Goal: Transaction & Acquisition: Obtain resource

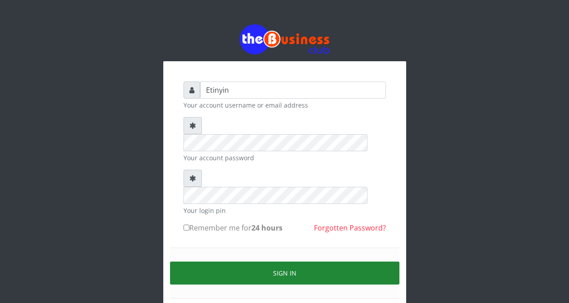
click at [284, 261] on button "Sign in" at bounding box center [285, 272] width 230 height 23
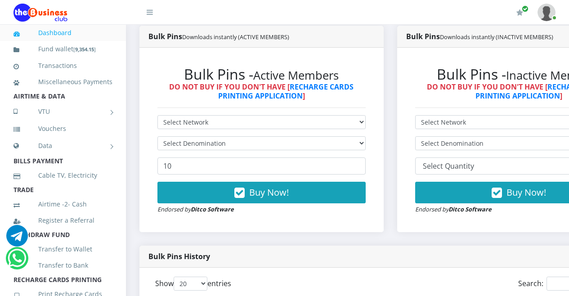
scroll to position [171, 0]
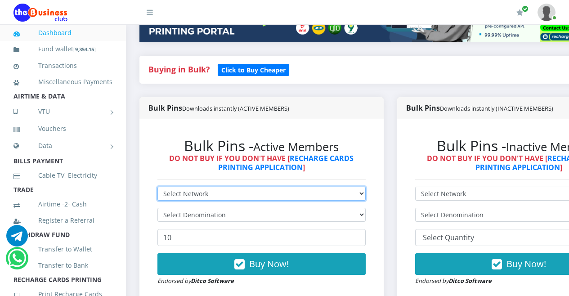
click at [366, 194] on select "Select Network MTN Globacom 9Mobile Airtel" at bounding box center [262, 194] width 208 height 14
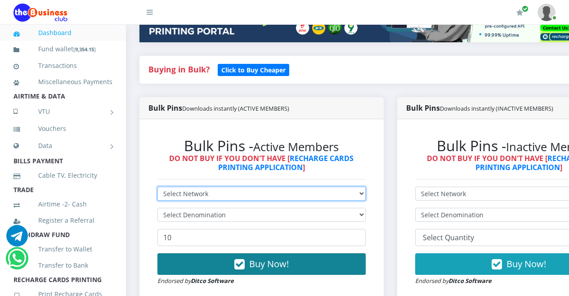
select select "Airtel"
click at [158, 188] on select "Select Network MTN Globacom 9Mobile Airtel" at bounding box center [262, 194] width 208 height 14
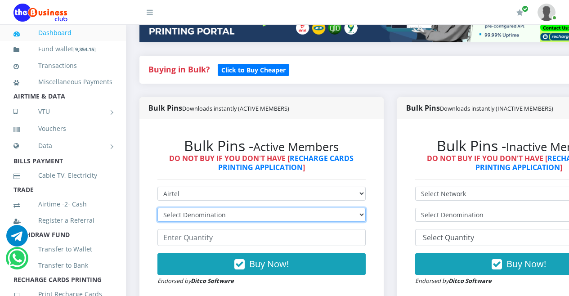
click at [366, 215] on select "Select Denomination Airtel NGN100 - ₦96.36 Airtel NGN200 - ₦192.72 Airtel NGN50…" at bounding box center [262, 215] width 208 height 14
select select "96.36-100"
click at [158, 209] on select "Select Denomination Airtel NGN100 - ₦96.36 Airtel NGN200 - ₦192.72 Airtel NGN50…" at bounding box center [262, 215] width 208 height 14
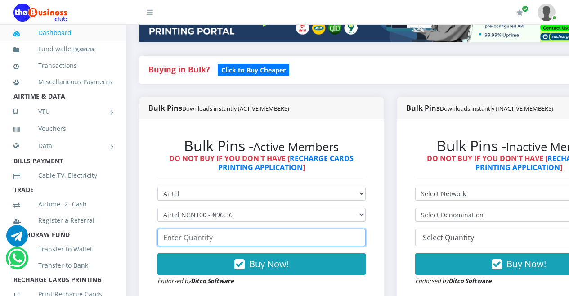
click at [343, 241] on input "number" at bounding box center [262, 237] width 208 height 17
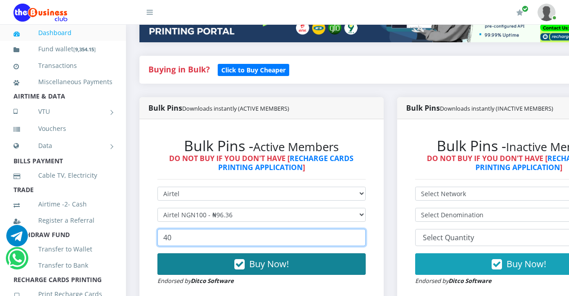
type input "40"
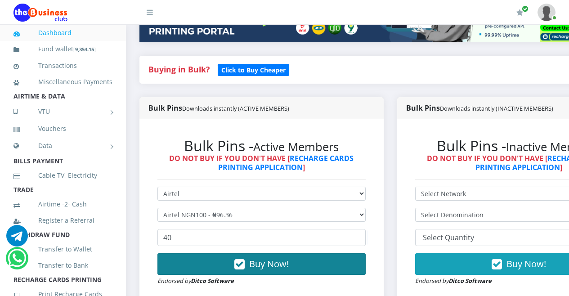
click at [243, 267] on icon "button" at bounding box center [239, 264] width 10 height 9
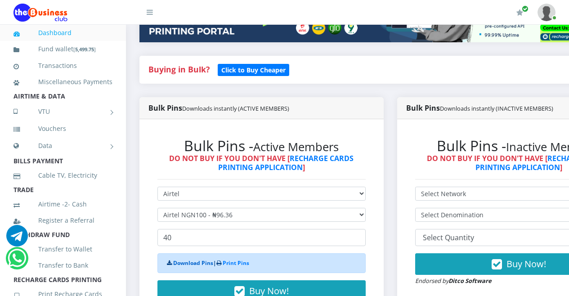
click at [191, 264] on link "Download Pins" at bounding box center [193, 263] width 40 height 8
click at [340, 74] on h4 "Buying in Bulk?   Click to Buy Cheaper" at bounding box center [391, 70] width 484 height 10
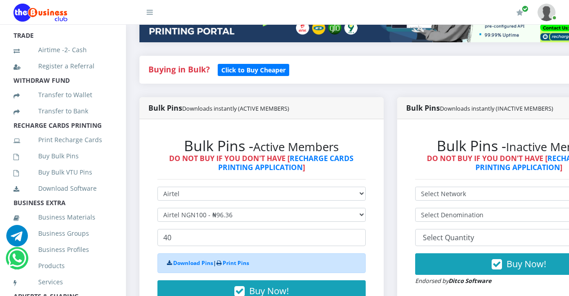
scroll to position [166, 0]
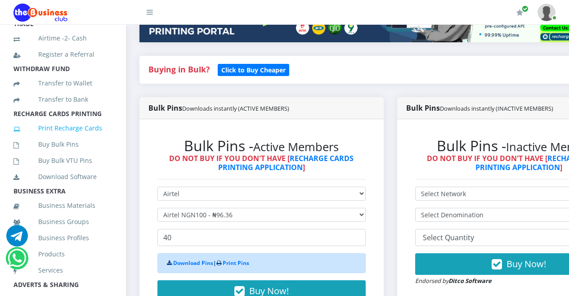
click at [82, 139] on link "Print Recharge Cards" at bounding box center [63, 128] width 99 height 21
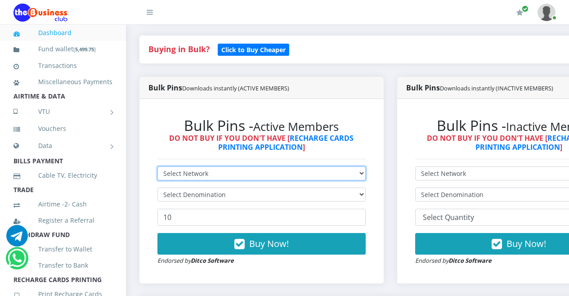
click at [366, 175] on select "Select Network MTN Globacom 9Mobile Airtel" at bounding box center [262, 174] width 208 height 14
select select "MTN"
click at [158, 168] on select "Select Network MTN Globacom 9Mobile Airtel" at bounding box center [262, 174] width 208 height 14
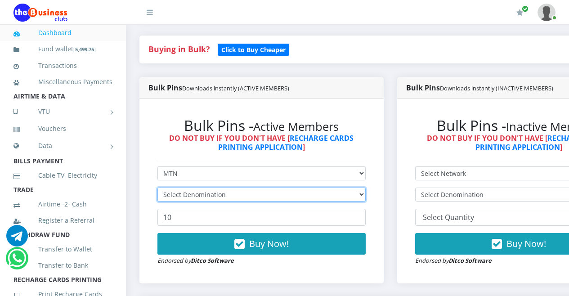
click at [366, 196] on select "Select Denomination" at bounding box center [262, 195] width 208 height 14
select select "96.94-100"
click at [158, 189] on select "Select Denomination MTN NGN100 - ₦96.94 MTN NGN200 - ₦193.88 MTN NGN400 - ₦387.…" at bounding box center [262, 195] width 208 height 14
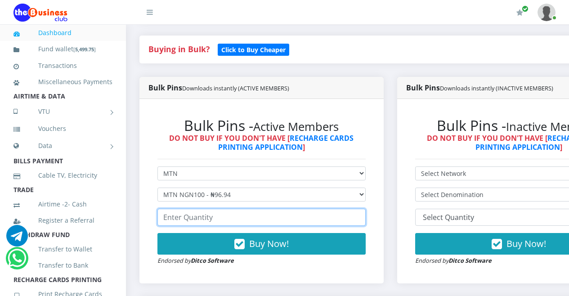
click at [326, 220] on input "number" at bounding box center [262, 217] width 208 height 17
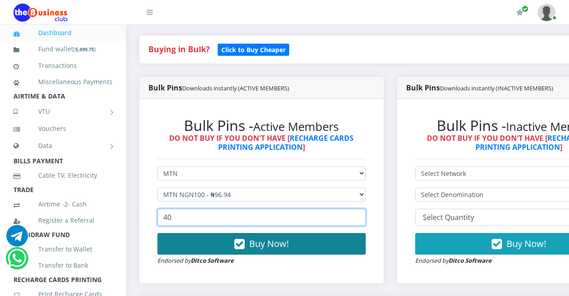
type input "40"
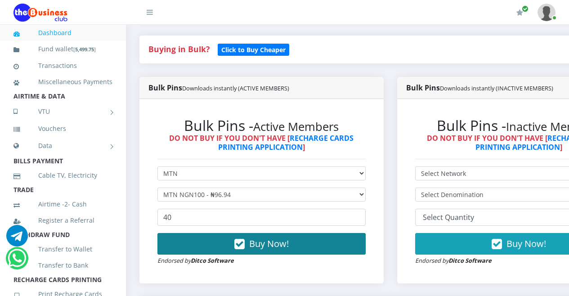
click at [244, 246] on icon "button" at bounding box center [239, 244] width 10 height 9
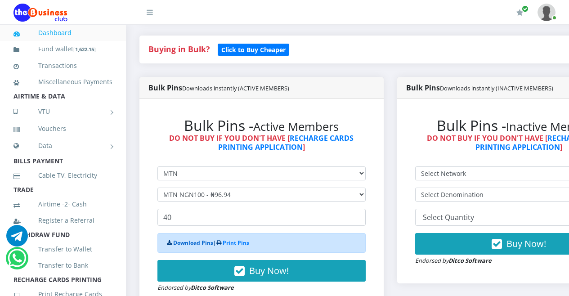
click at [198, 243] on link "Download Pins" at bounding box center [193, 243] width 40 height 8
click at [191, 244] on link "Download Pins" at bounding box center [193, 243] width 40 height 8
click at [331, 54] on h4 "Buying in Bulk?   Click to Buy Cheaper" at bounding box center [391, 50] width 484 height 10
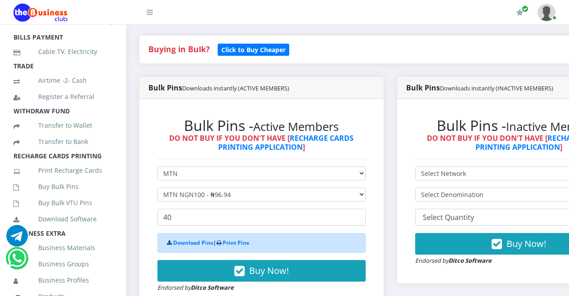
scroll to position [130, 0]
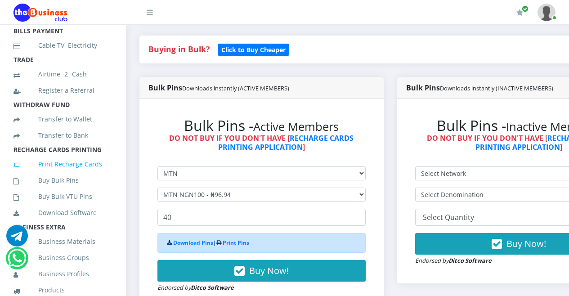
click at [62, 175] on link "Print Recharge Cards" at bounding box center [63, 164] width 99 height 21
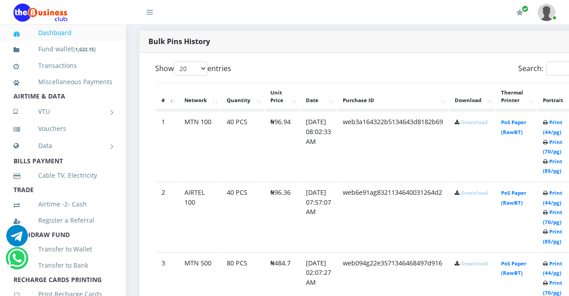
scroll to position [461, 0]
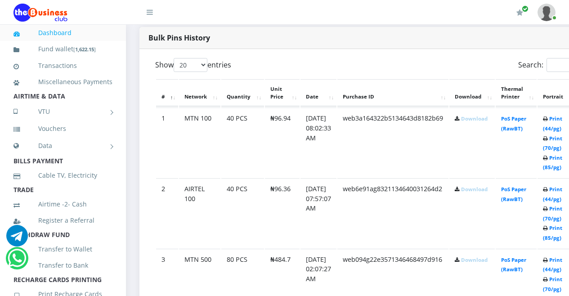
click at [488, 122] on link "Download" at bounding box center [474, 118] width 27 height 7
click at [486, 191] on link "Download" at bounding box center [474, 189] width 27 height 7
click at [302, 33] on div "Bulk Pins History" at bounding box center [391, 38] width 502 height 22
